Goal: Check status: Check status

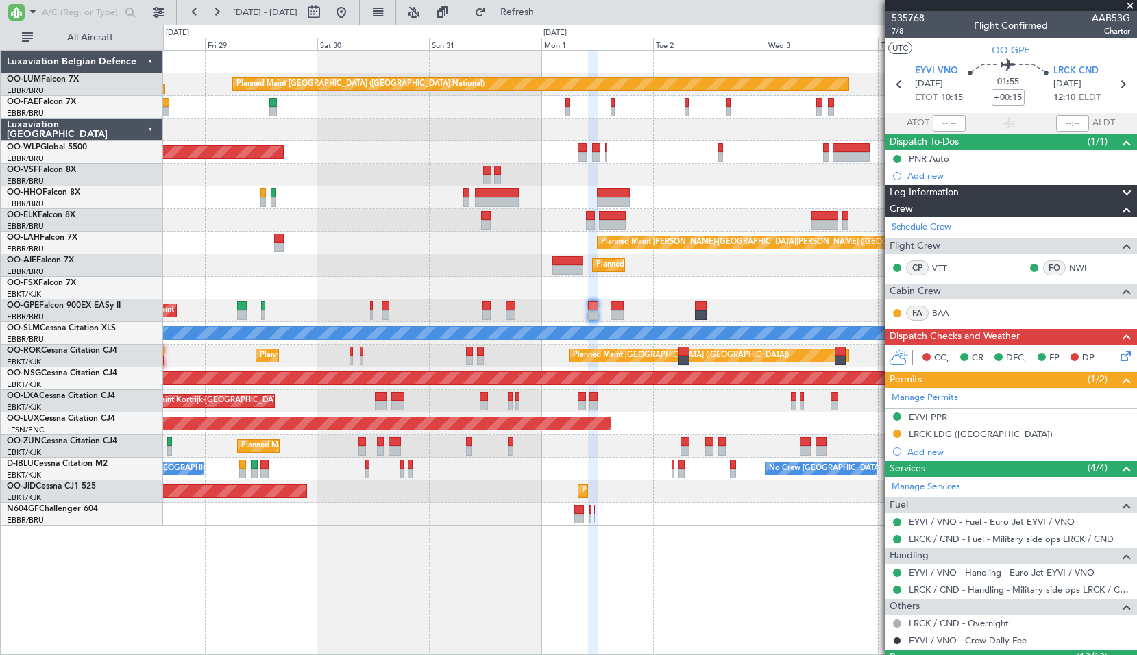
click at [655, 199] on div "Planned Maint [GEOGRAPHIC_DATA] ([GEOGRAPHIC_DATA] National) Owner [GEOGRAPHIC_…" at bounding box center [649, 288] width 973 height 475
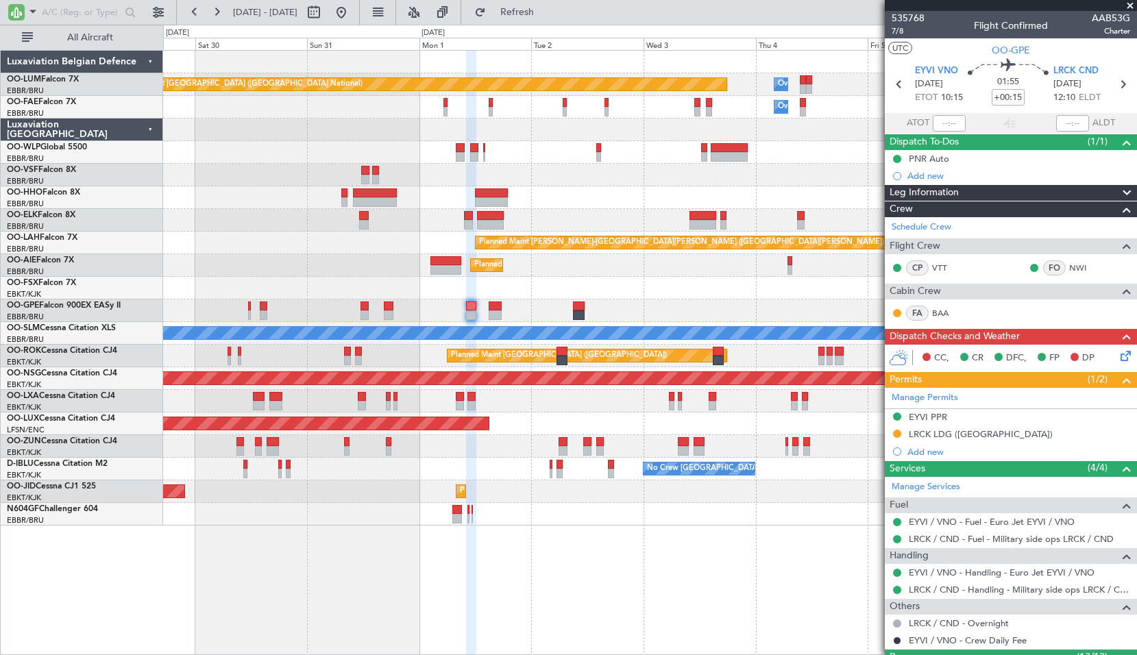
click at [601, 206] on div at bounding box center [649, 197] width 973 height 23
click at [737, 173] on div at bounding box center [649, 175] width 973 height 23
click at [745, 169] on div at bounding box center [649, 175] width 973 height 23
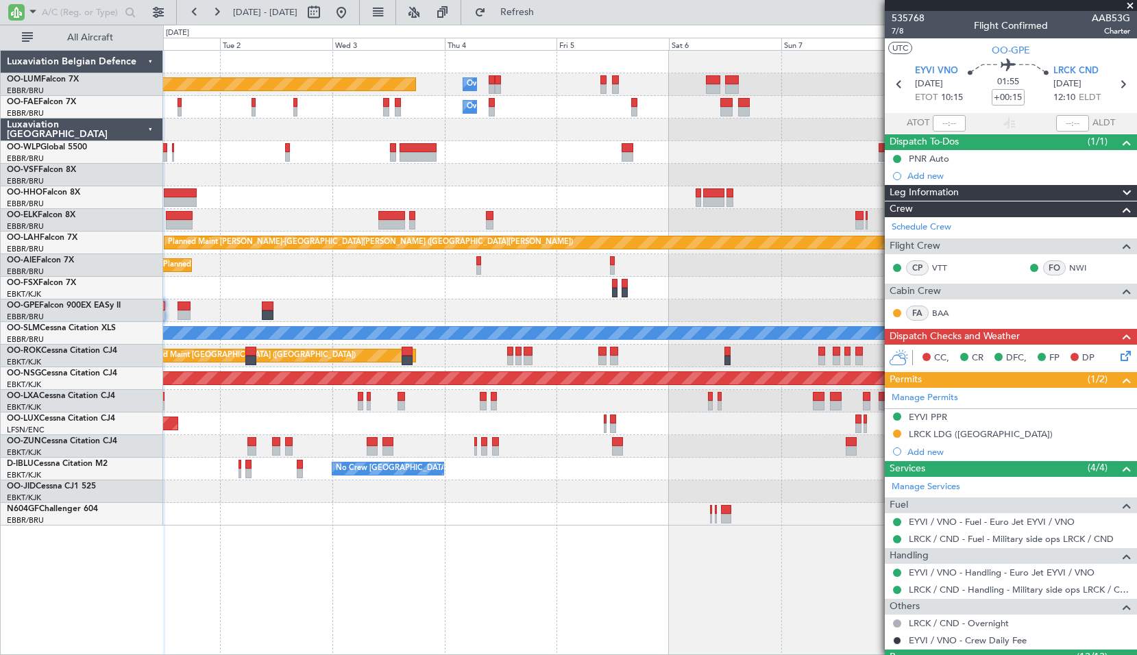
click at [468, 201] on div "Planned Maint [GEOGRAPHIC_DATA] ([GEOGRAPHIC_DATA] National) Owner [GEOGRAPHIC_…" at bounding box center [649, 288] width 973 height 475
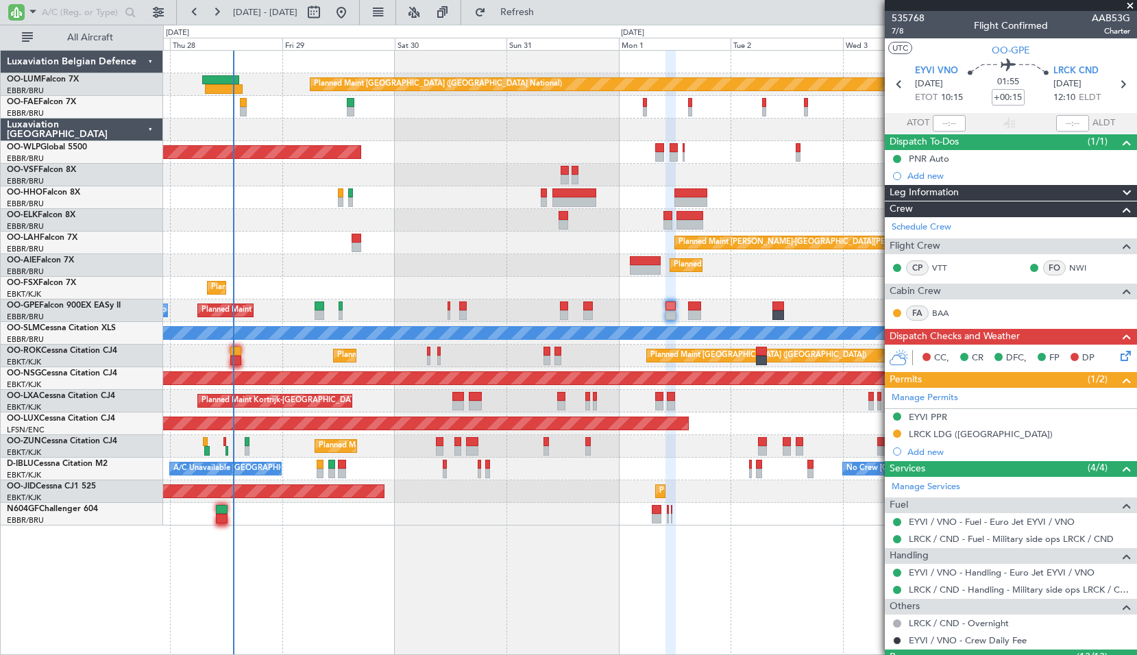
click at [758, 265] on div "Planned Maint [GEOGRAPHIC_DATA] ([GEOGRAPHIC_DATA] National) Owner [GEOGRAPHIC_…" at bounding box center [649, 288] width 973 height 475
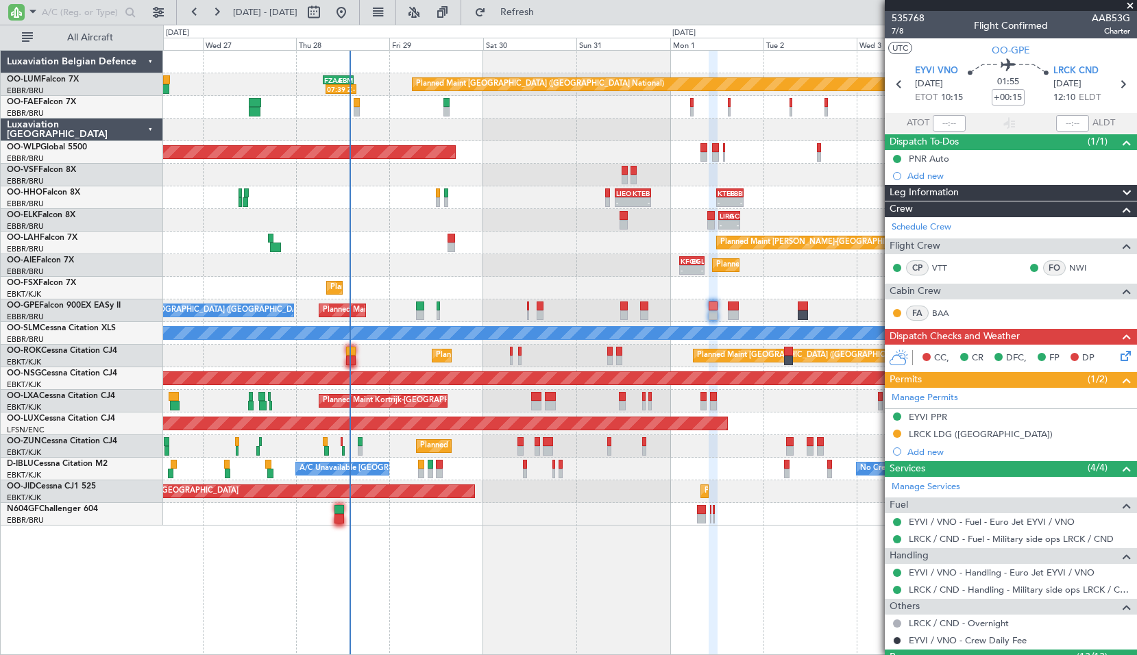
click at [518, 223] on div "LIRA 12:30 Z GOBD 18:05 Z - - - - GOBD 10:00 Z LIML 15:40 Z Planned Maint [GEOG…" at bounding box center [649, 220] width 973 height 23
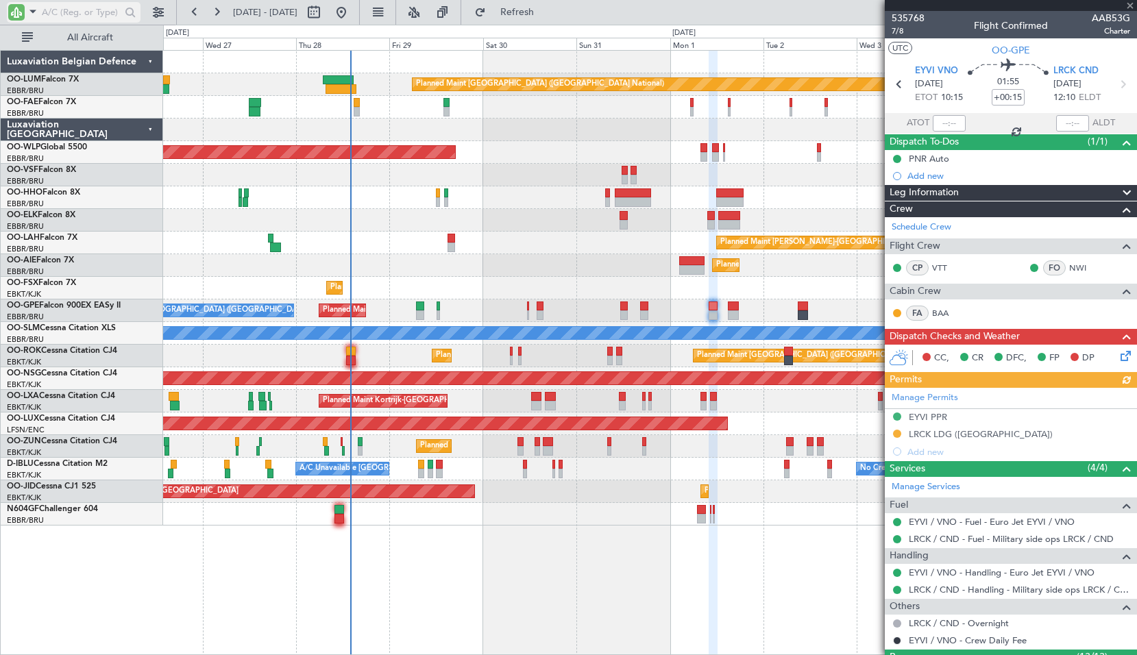
click at [59, 14] on input "text" at bounding box center [81, 12] width 79 height 21
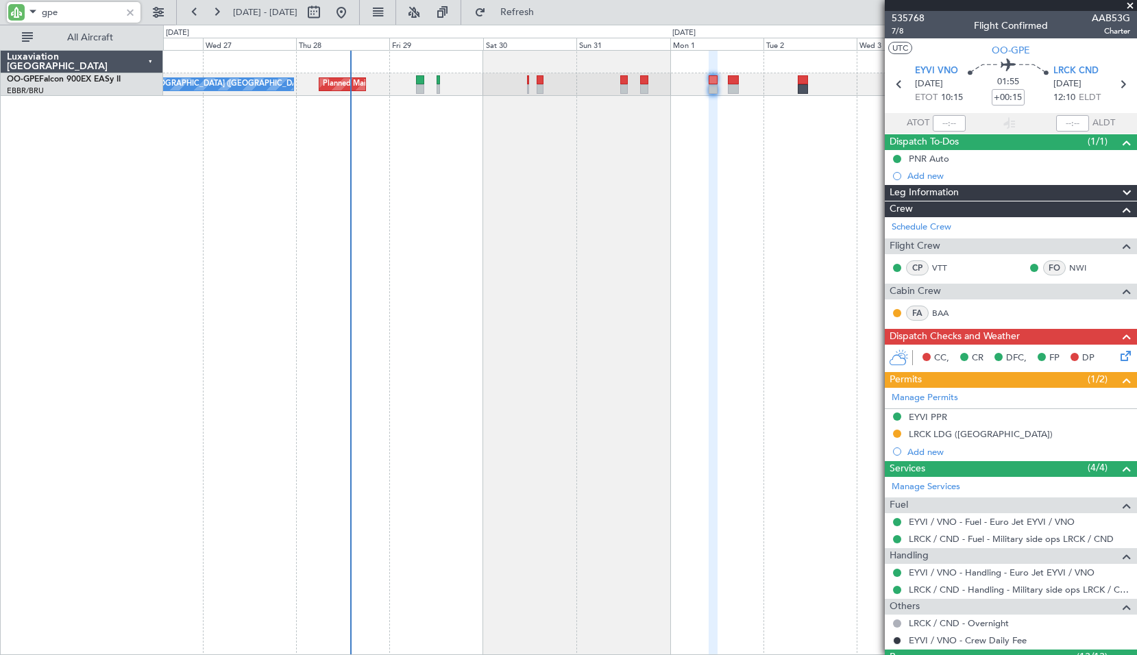
click at [579, 172] on div "Planned Maint [GEOGRAPHIC_DATA] ([GEOGRAPHIC_DATA] National) No Crew [GEOGRAPHI…" at bounding box center [650, 352] width 974 height 605
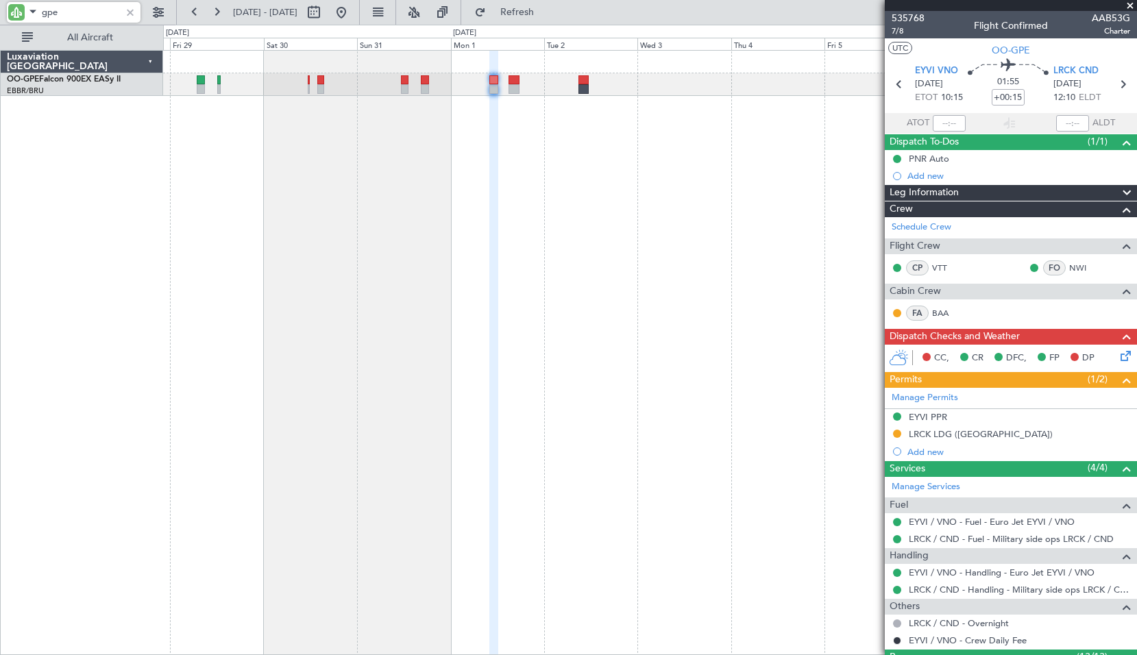
type input "gpe"
click at [1135, 2] on span at bounding box center [1131, 6] width 14 height 12
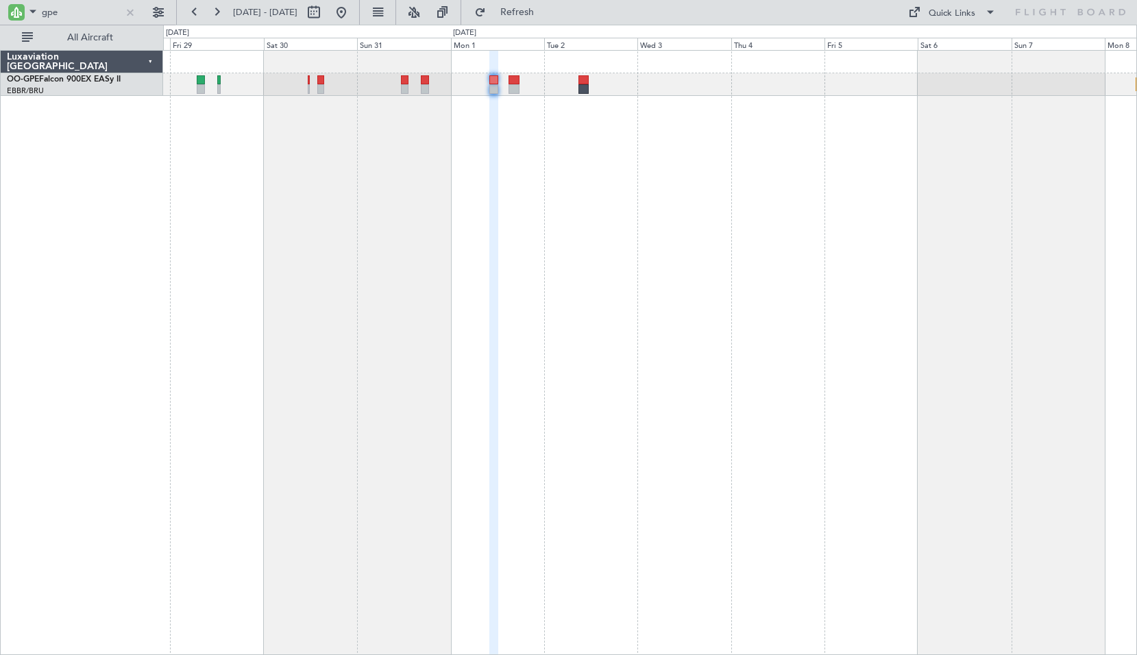
type input "0"
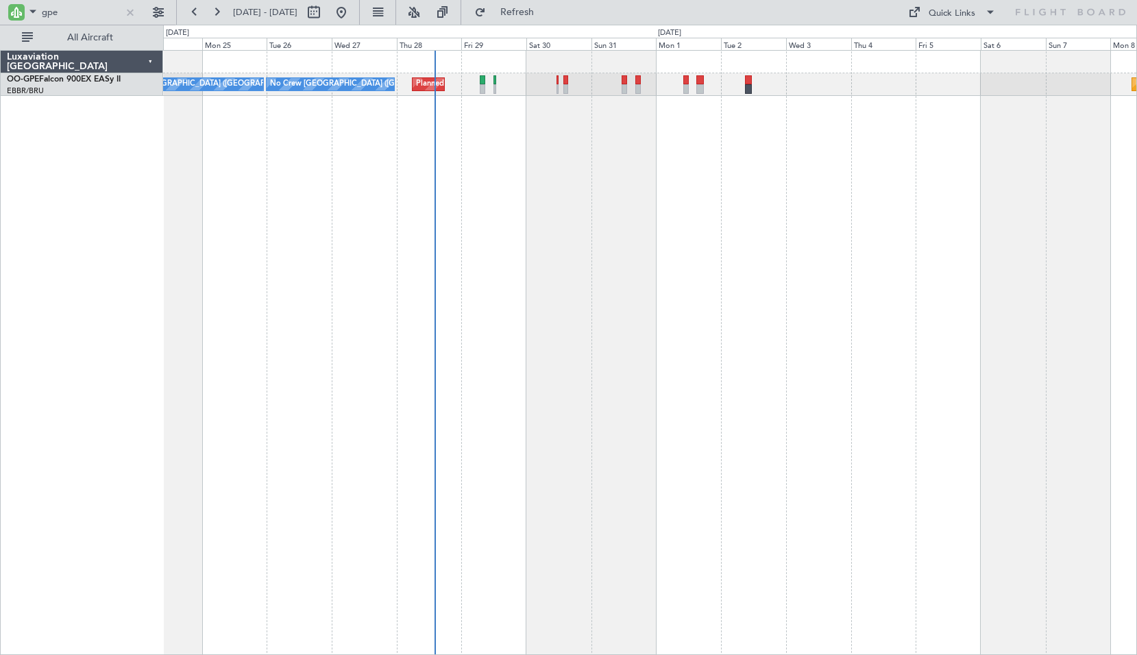
click at [595, 285] on div "Planned Maint [GEOGRAPHIC_DATA] ([GEOGRAPHIC_DATA] National) Planned Maint [GEO…" at bounding box center [650, 352] width 974 height 605
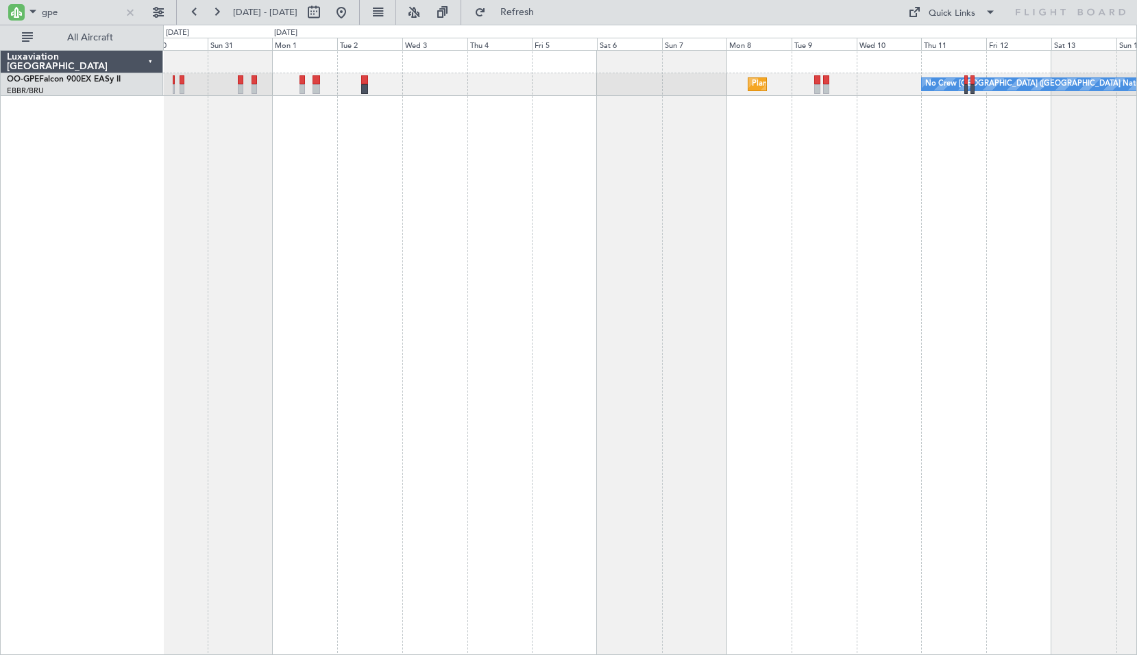
click at [587, 293] on div "Planned Maint [GEOGRAPHIC_DATA] ([GEOGRAPHIC_DATA] National) No Crew [GEOGRAPHI…" at bounding box center [650, 352] width 974 height 605
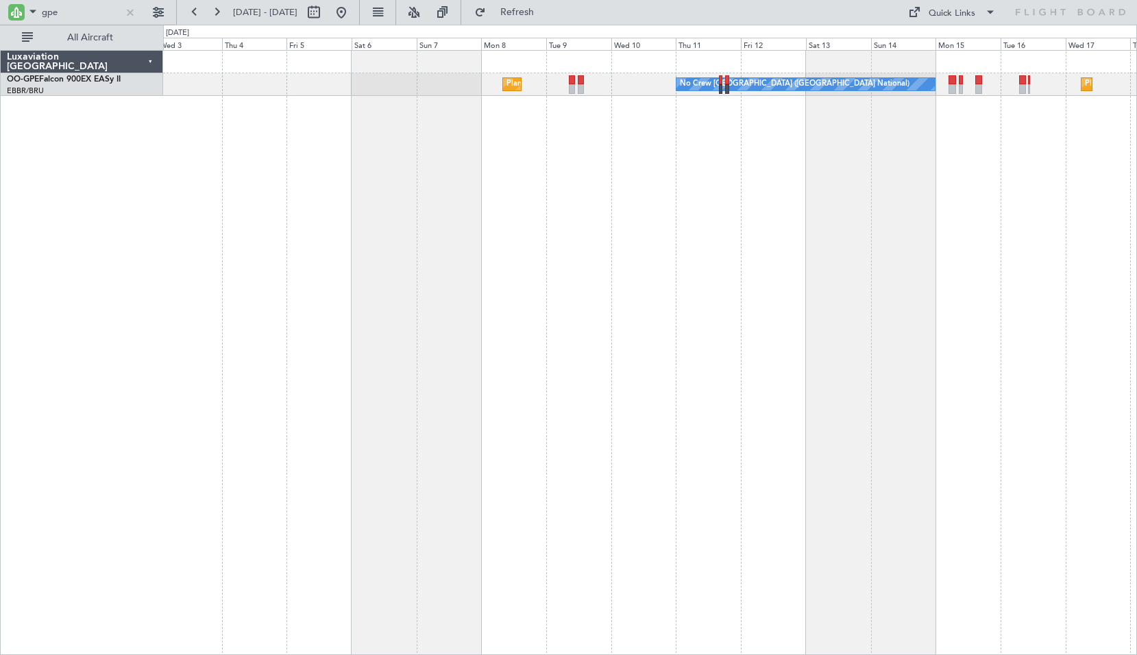
click at [687, 309] on div "Planned Maint [GEOGRAPHIC_DATA] ([GEOGRAPHIC_DATA] National) No Crew [GEOGRAPHI…" at bounding box center [650, 352] width 974 height 605
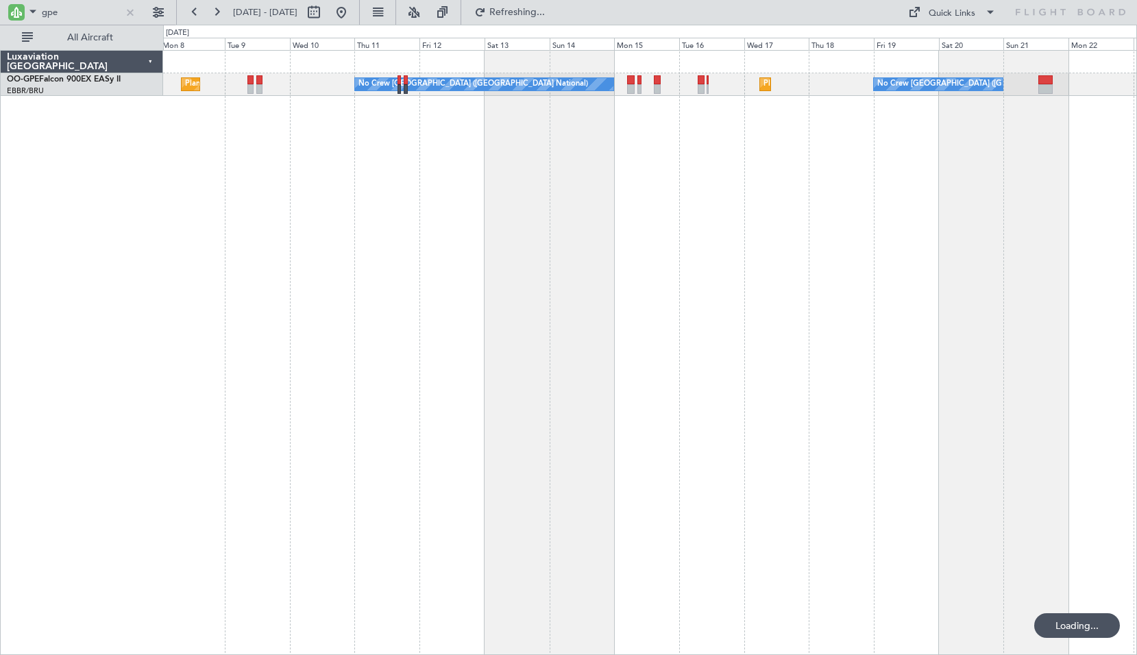
click at [730, 337] on div "Planned Maint [GEOGRAPHIC_DATA] ([GEOGRAPHIC_DATA] National) No Crew [GEOGRAPHI…" at bounding box center [650, 352] width 974 height 605
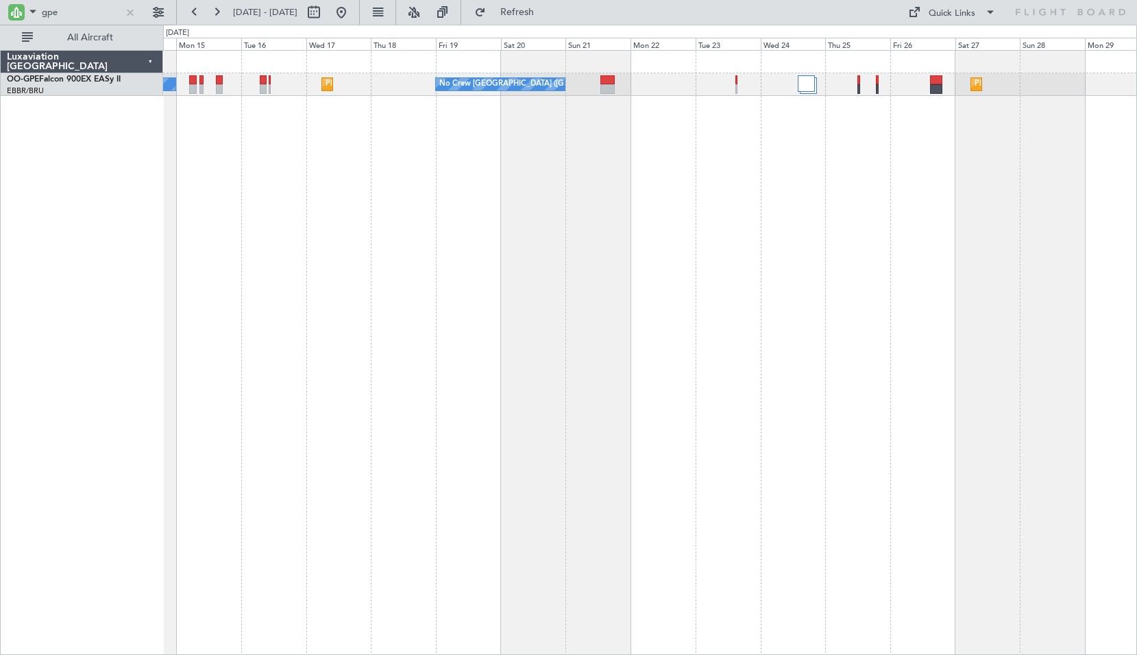
click at [718, 205] on div "Planned Maint [GEOGRAPHIC_DATA] ([GEOGRAPHIC_DATA] National) No Crew [GEOGRAPHI…" at bounding box center [650, 352] width 974 height 605
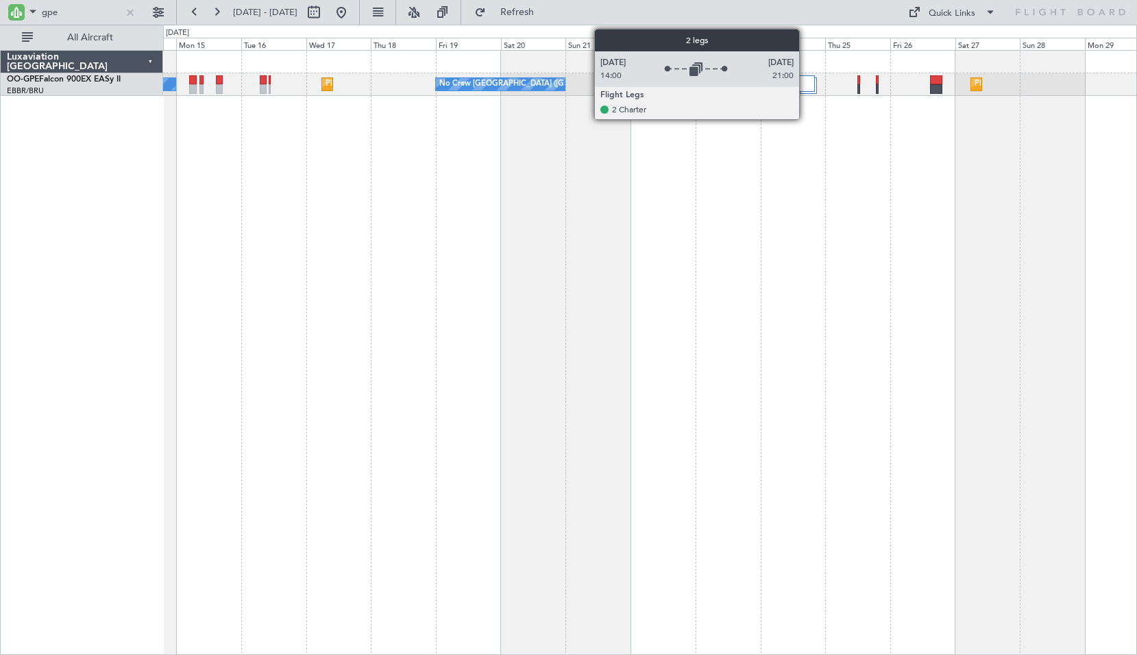
click at [805, 87] on div at bounding box center [806, 83] width 17 height 16
